Goal: Obtain resource: Obtain resource

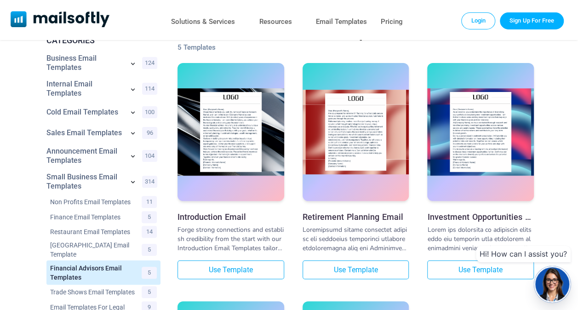
scroll to position [46, 0]
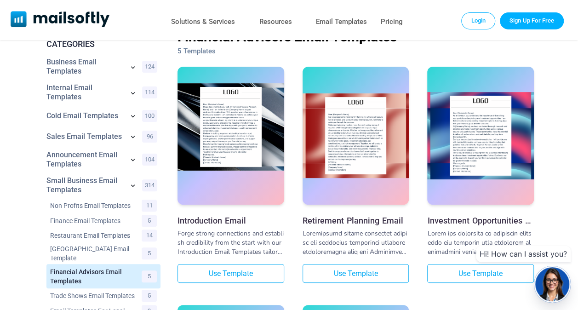
click at [223, 161] on img at bounding box center [231, 126] width 107 height 87
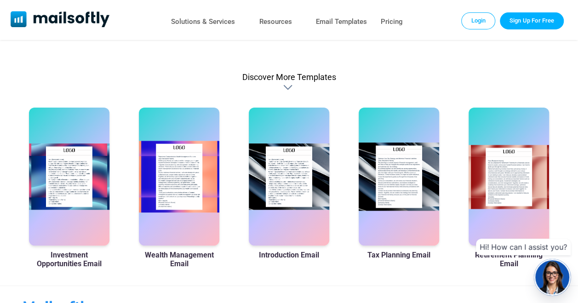
scroll to position [552, 0]
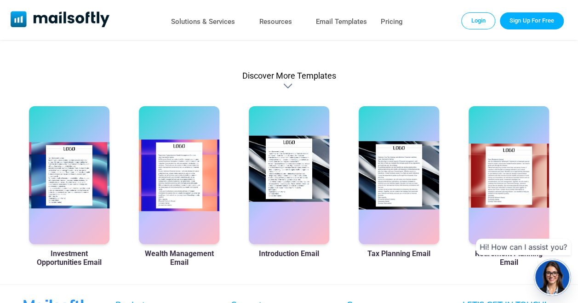
click at [297, 195] on div at bounding box center [289, 175] width 80 height 138
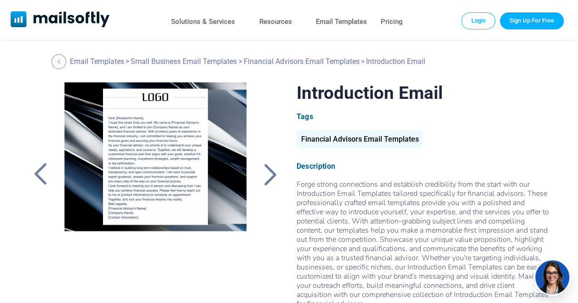
click at [166, 164] on div at bounding box center [155, 197] width 202 height 230
